Goal: Transaction & Acquisition: Subscribe to service/newsletter

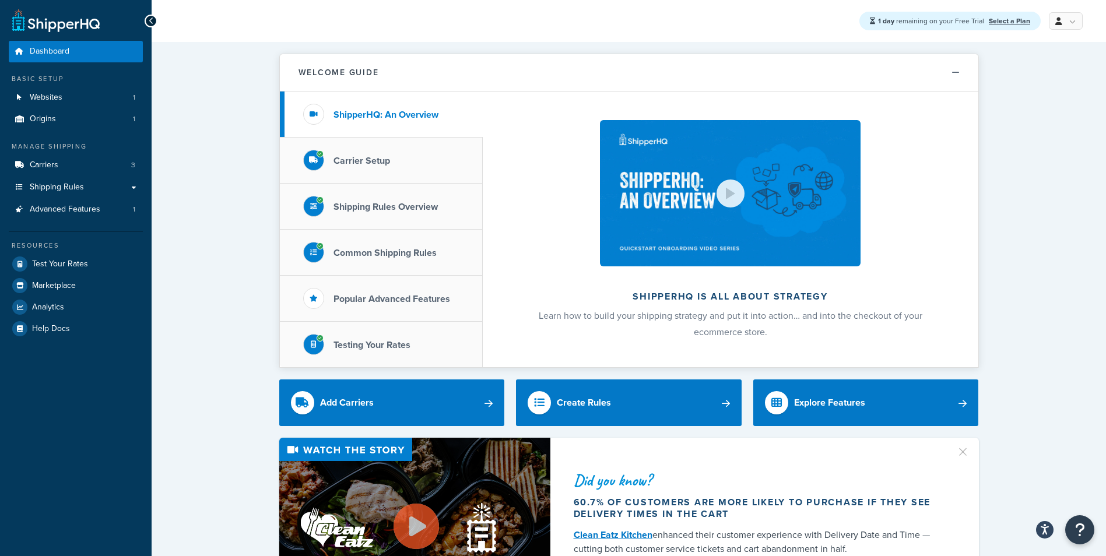
click at [52, 277] on link "Marketplace" at bounding box center [76, 285] width 134 height 21
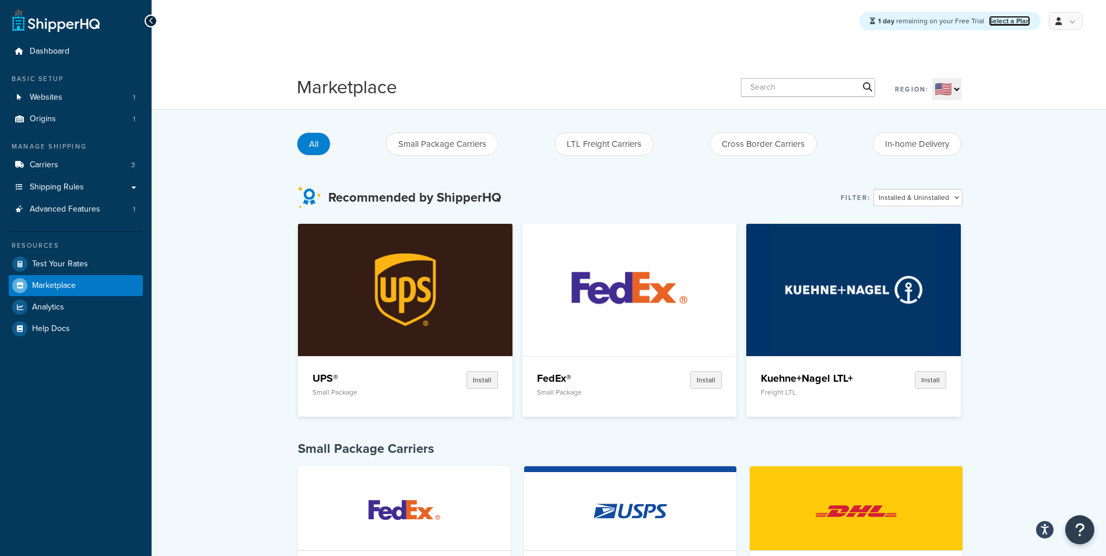
click at [1015, 19] on link "Select a Plan" at bounding box center [1008, 21] width 41 height 10
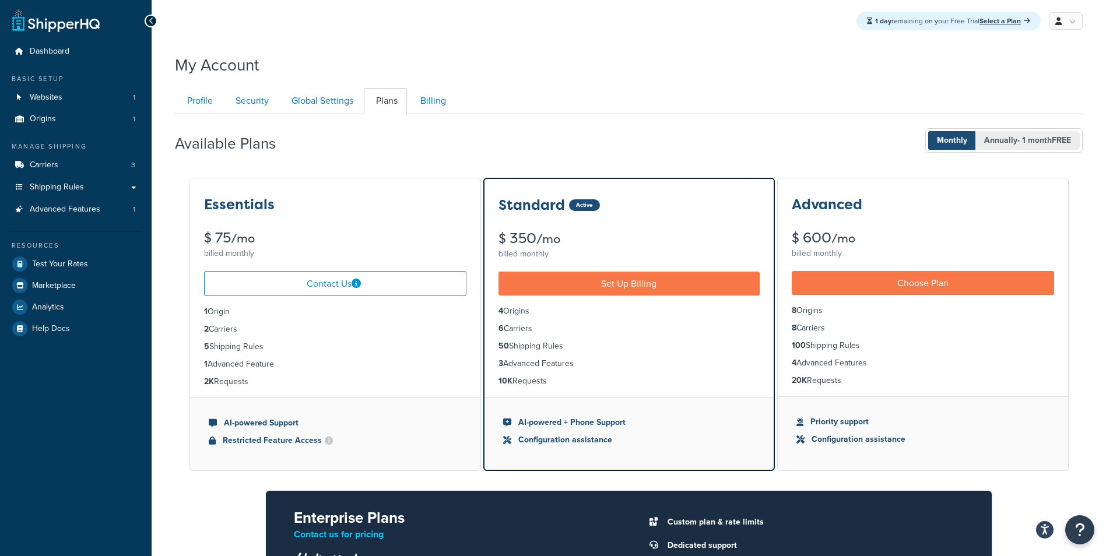
click at [997, 135] on span "Annually - 1 month FREE" at bounding box center [1027, 140] width 104 height 19
click at [975, 135] on span "Annually - 1 month FREE" at bounding box center [1027, 140] width 104 height 19
click at [1000, 134] on span "Annually - 1 month FREE" at bounding box center [1027, 140] width 104 height 19
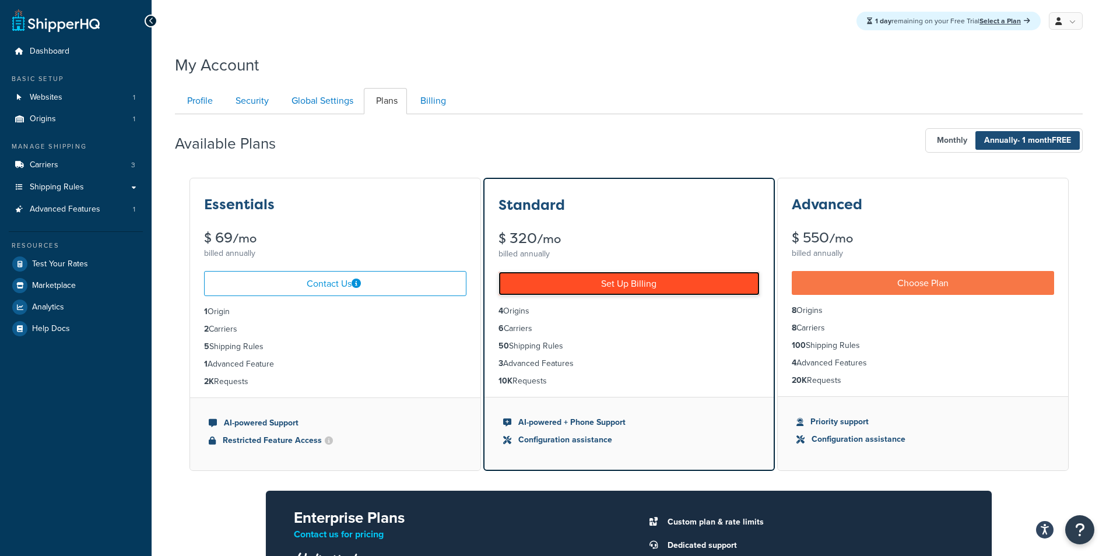
click at [702, 288] on link "Set Up Billing" at bounding box center [628, 284] width 261 height 24
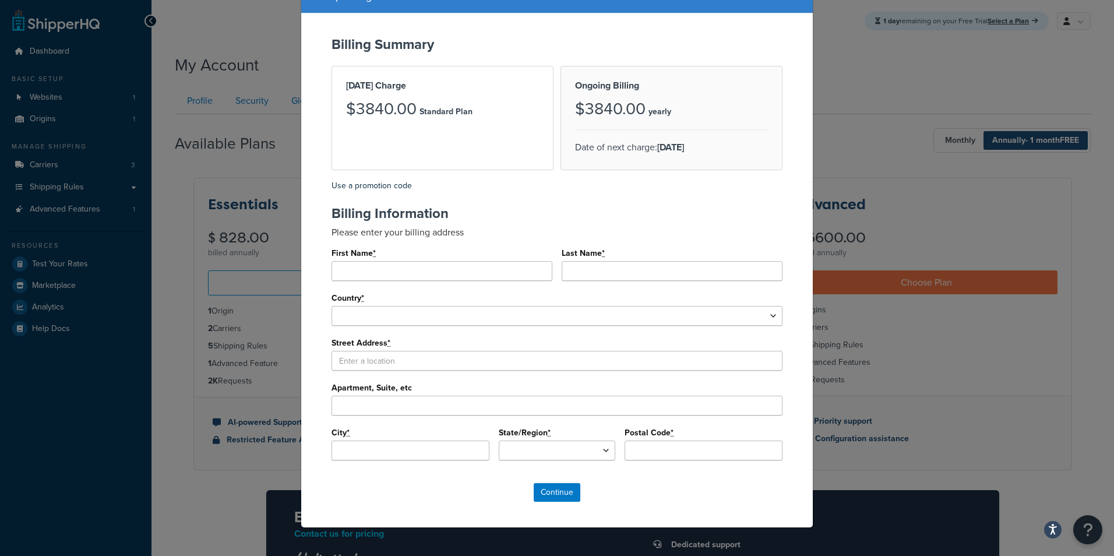
scroll to position [58, 0]
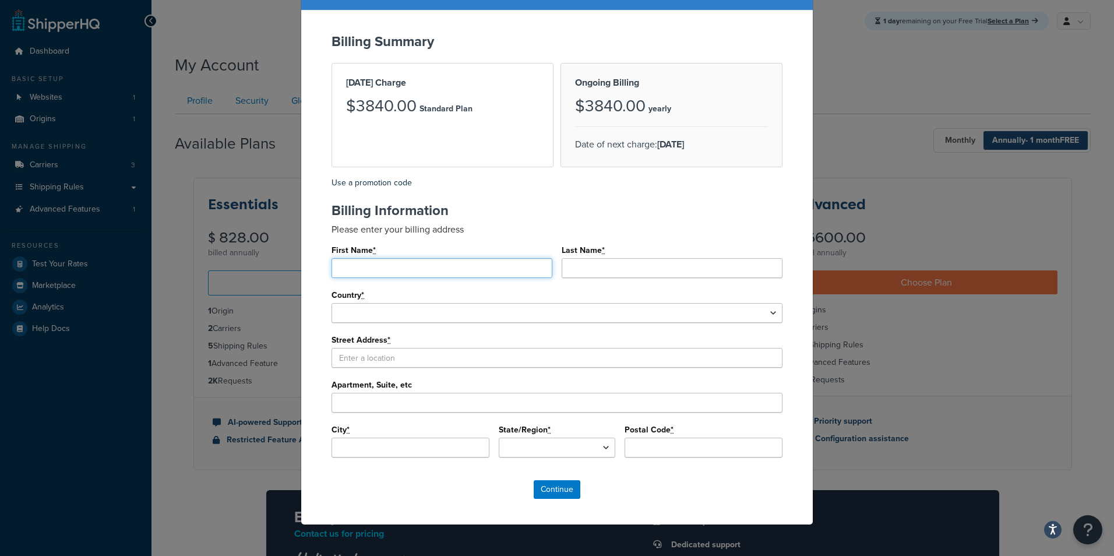
click at [487, 267] on input "First Name *" at bounding box center [442, 268] width 221 height 20
type input "Abby"
click at [618, 266] on input "Last Name *" at bounding box center [672, 268] width 221 height 20
type input "Flammersfeld"
click at [384, 269] on input "Abby" at bounding box center [442, 268] width 221 height 20
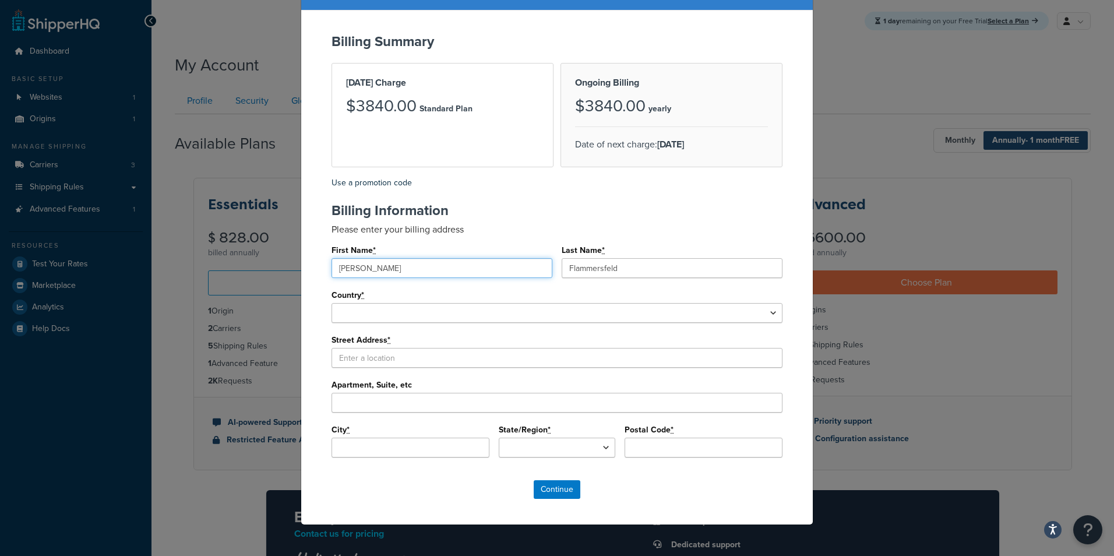
type input "Abigail"
click at [385, 307] on select "United States Afghanistan Albania Algeria American Samoa Andorra Angola Anguill…" at bounding box center [557, 313] width 451 height 20
select select "1000"
click at [332, 303] on select "United States Afghanistan Albania Algeria American Samoa Andorra Angola Anguill…" at bounding box center [557, 313] width 451 height 20
select select
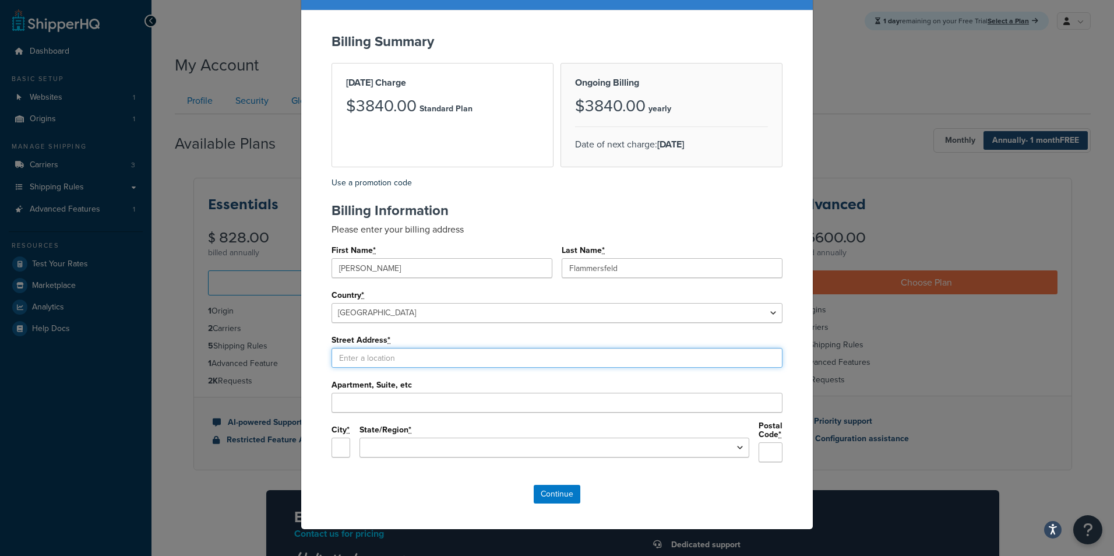
click at [393, 349] on input "Street Address *" at bounding box center [557, 358] width 451 height 20
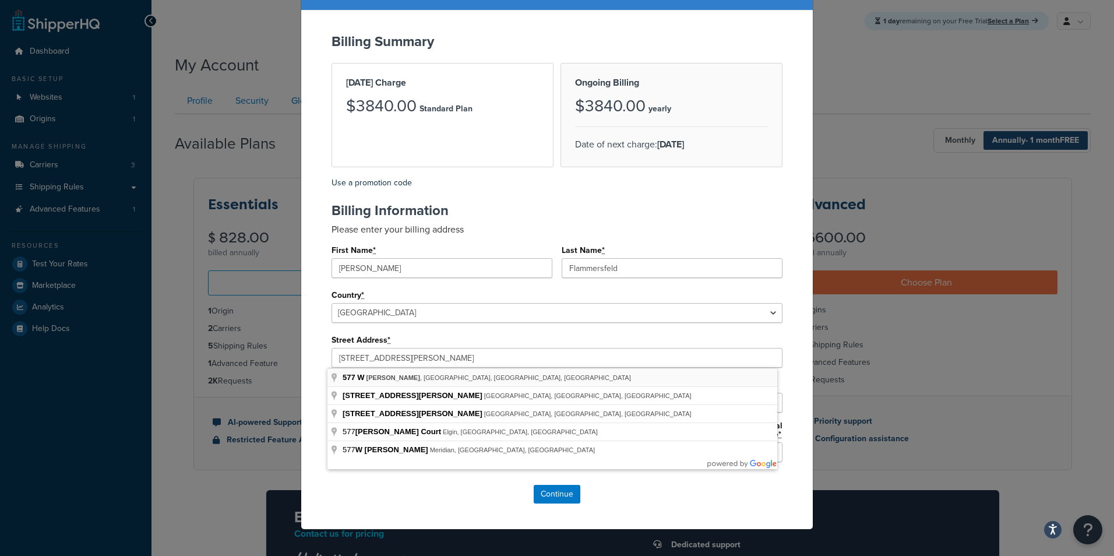
type input "577 W"
type input "Elmhurst"
select select "IL"
type input "60126"
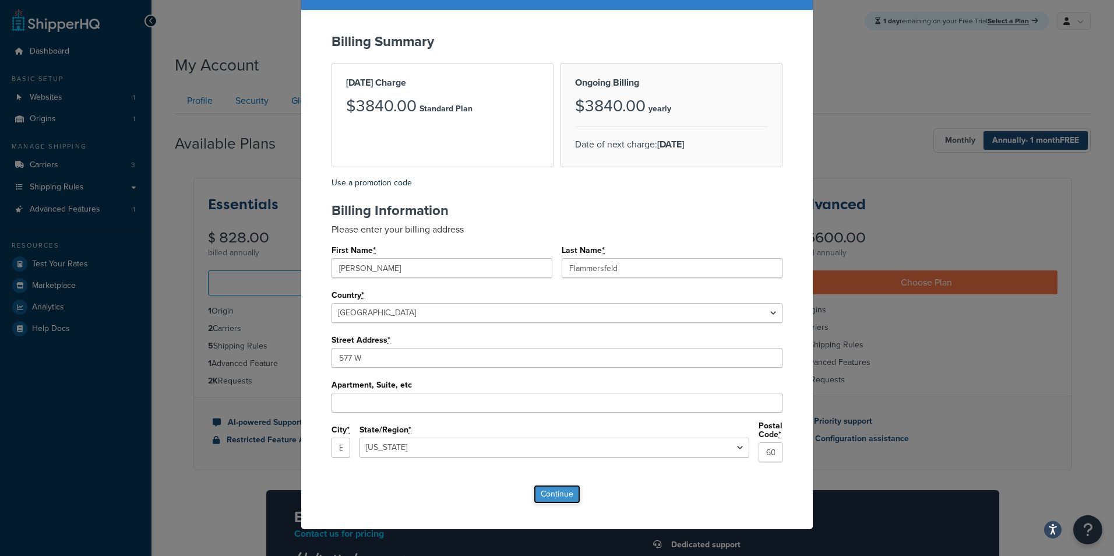
click at [558, 491] on input "Continue" at bounding box center [557, 494] width 47 height 19
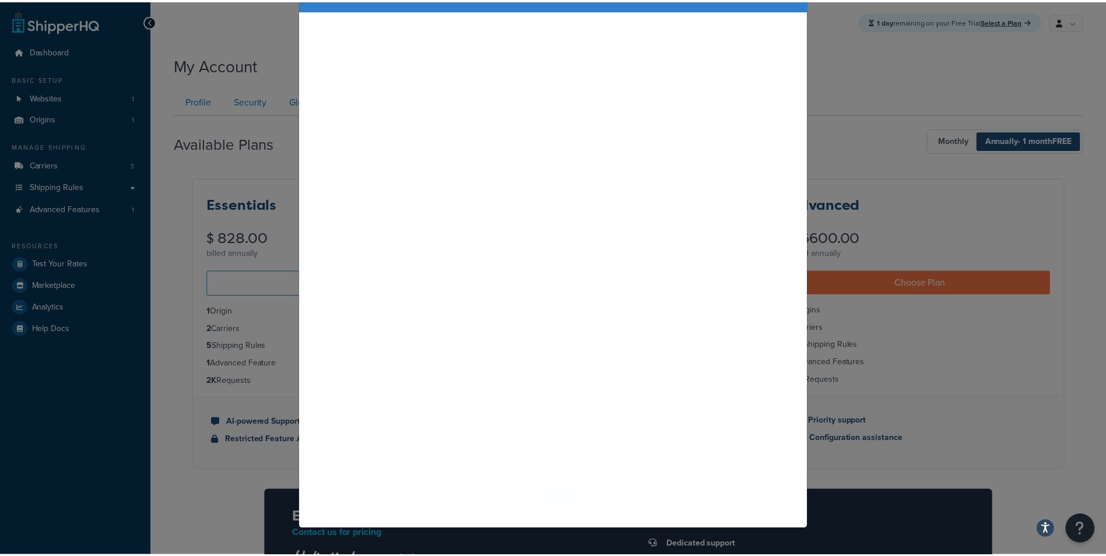
scroll to position [0, 0]
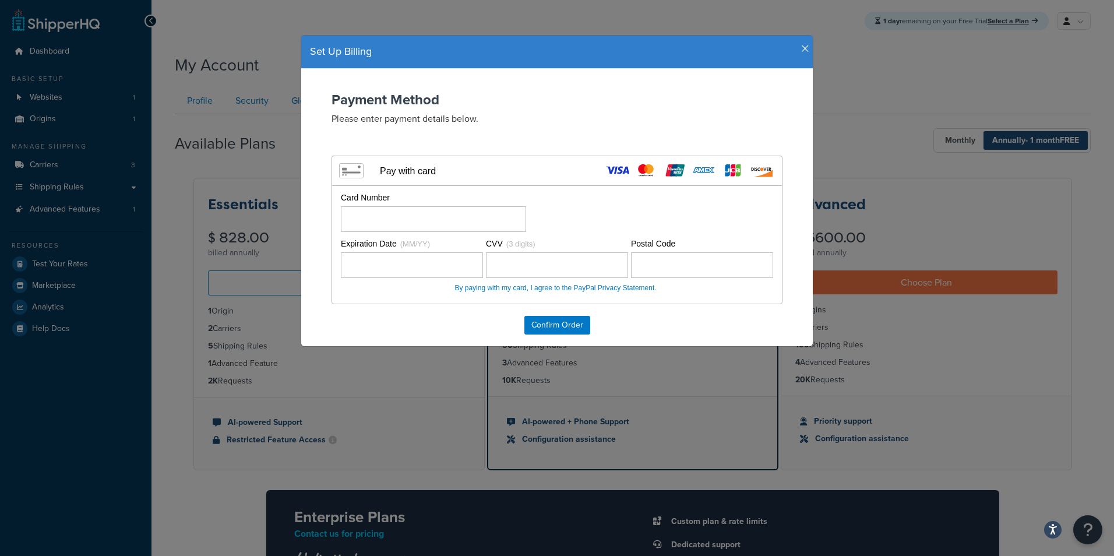
click at [801, 48] on icon "button" at bounding box center [805, 49] width 8 height 10
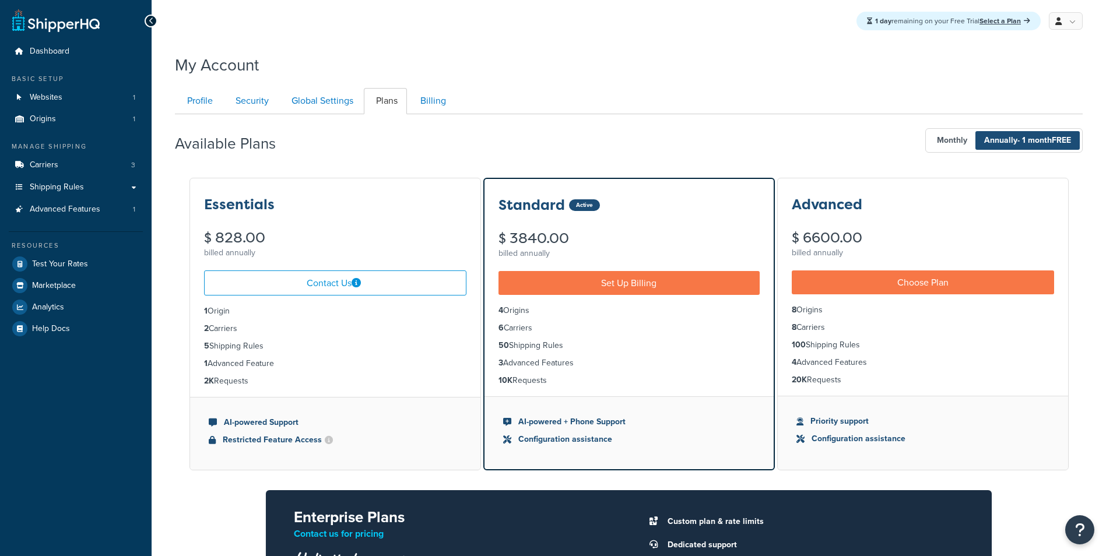
click at [650, 155] on div "Available Plans Monthly Annually - 1 month FREE" at bounding box center [628, 141] width 907 height 34
click at [641, 140] on div "Available Plans Monthly Annually - 1 month FREE" at bounding box center [628, 141] width 907 height 34
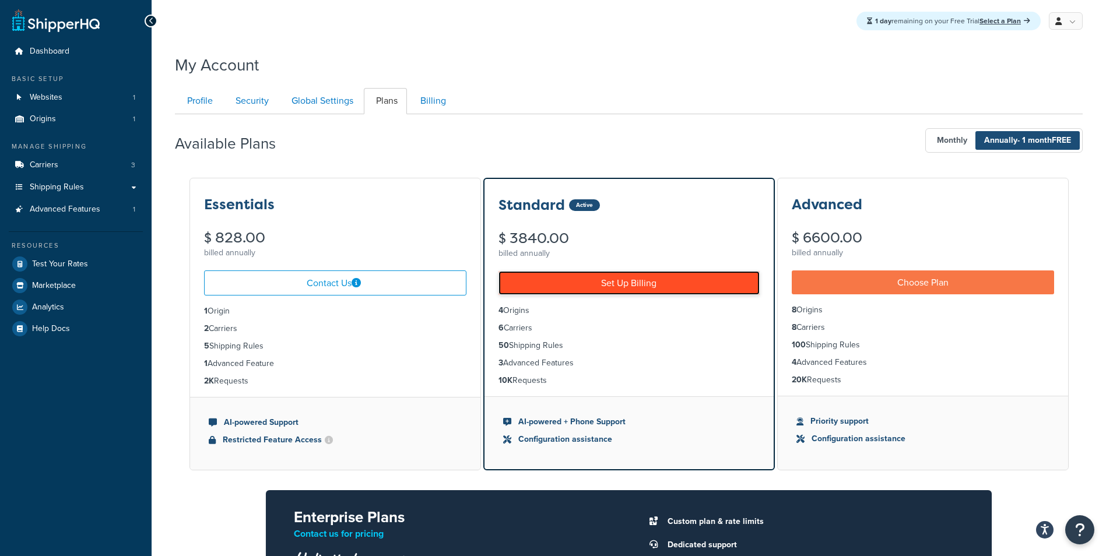
click at [651, 284] on link "Set Up Billing" at bounding box center [628, 283] width 261 height 24
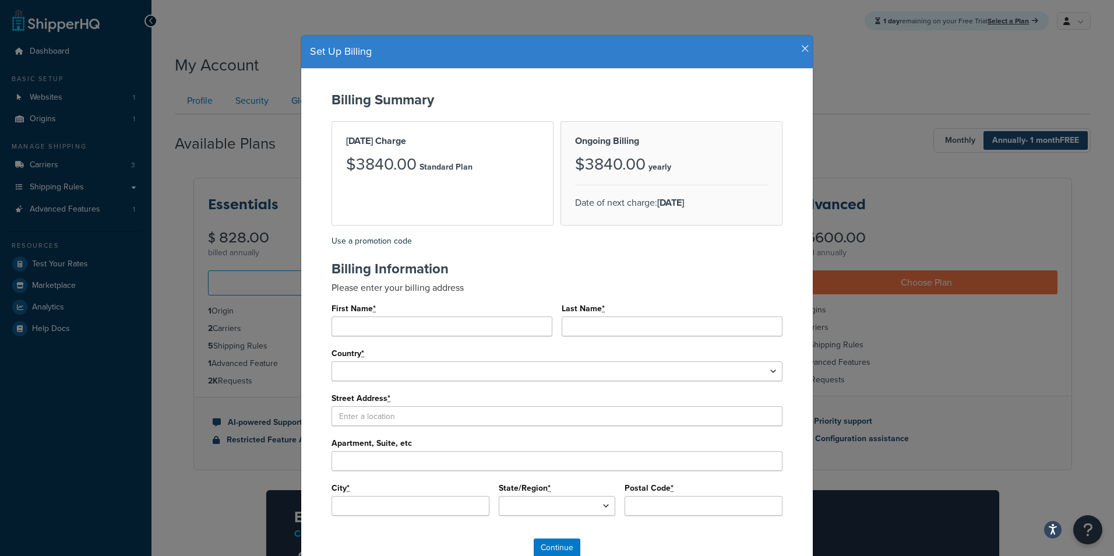
click at [803, 46] on icon "button" at bounding box center [805, 49] width 8 height 10
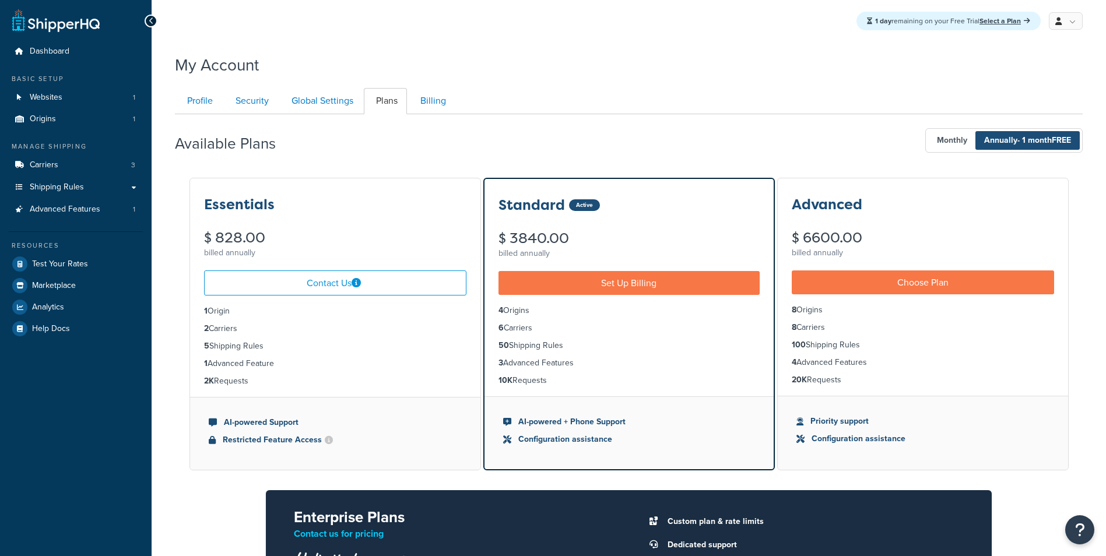
click at [655, 167] on div "Available Plans Monthly Annually - 1 month FREE Essentials $ 900.00 billed mont…" at bounding box center [628, 397] width 907 height 567
click at [629, 151] on div "Available Plans Monthly Annually - 1 month FREE" at bounding box center [628, 141] width 907 height 34
click at [611, 125] on div "Available Plans Monthly Annually - 1 month FREE" at bounding box center [628, 141] width 907 height 34
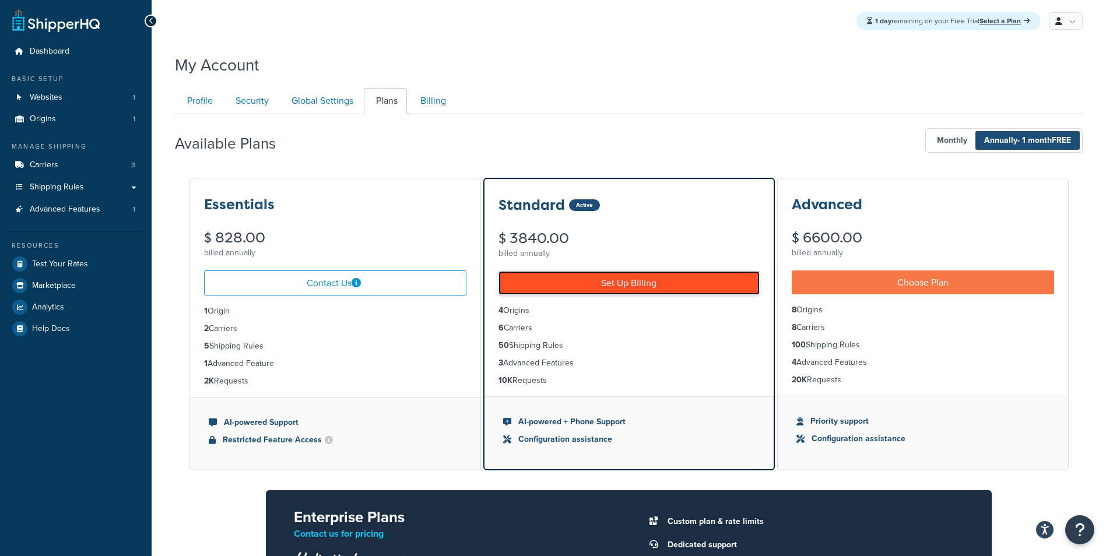
click at [595, 276] on link "Set Up Billing" at bounding box center [628, 283] width 261 height 24
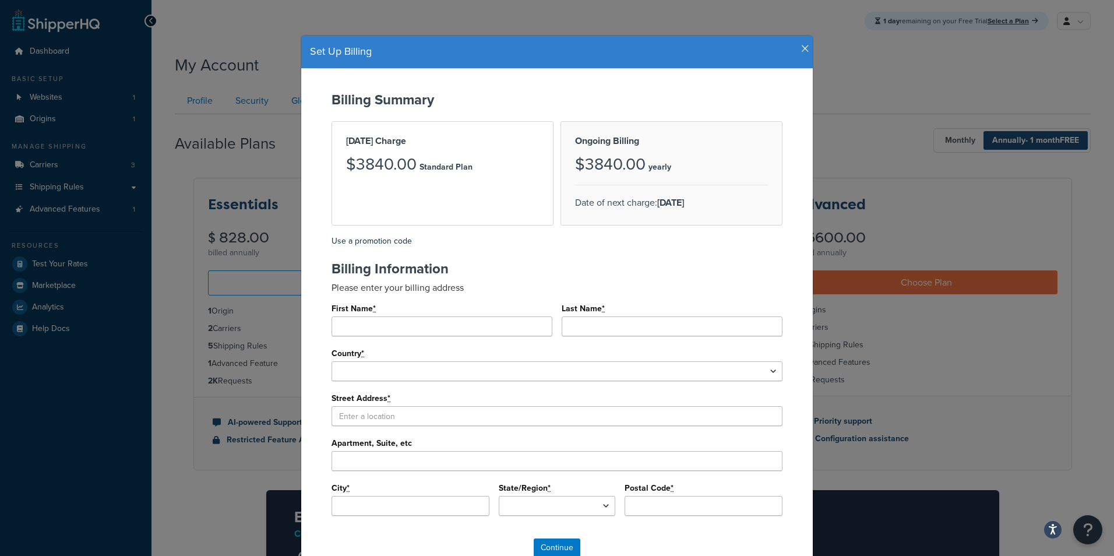
click at [801, 45] on icon "button" at bounding box center [805, 49] width 8 height 10
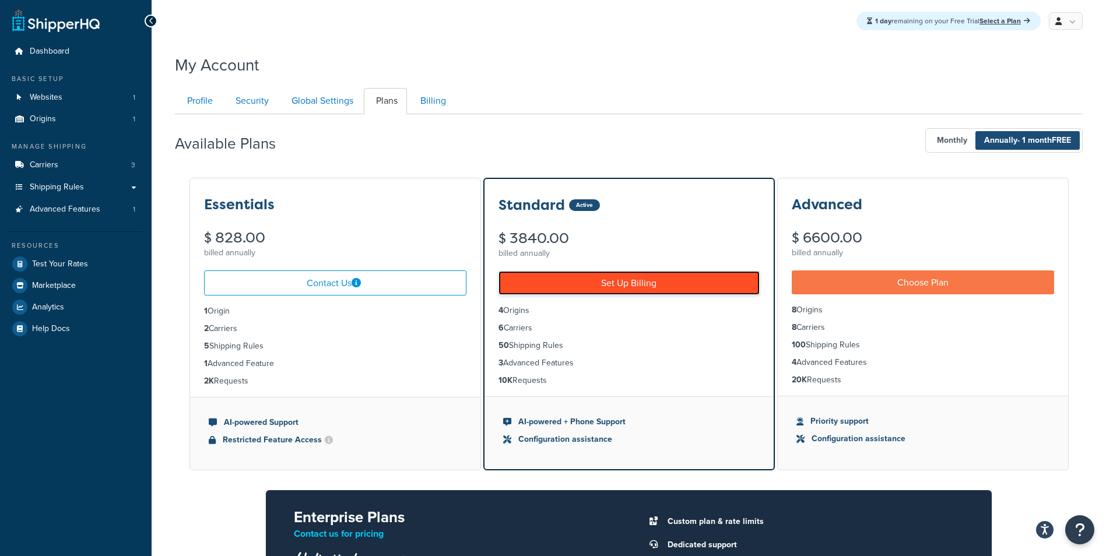
click at [576, 284] on link "Set Up Billing" at bounding box center [628, 283] width 261 height 24
